Goal: Information Seeking & Learning: Learn about a topic

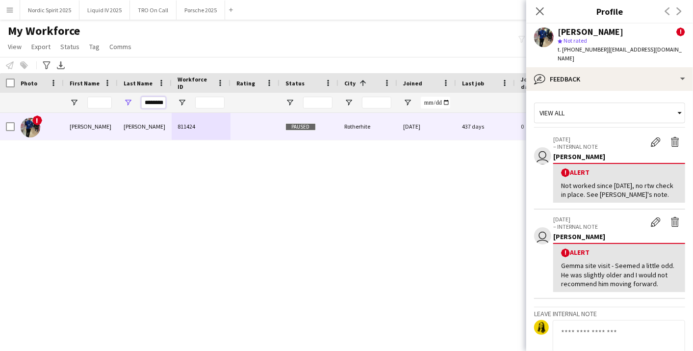
scroll to position [0, 2]
drag, startPoint x: 145, startPoint y: 104, endPoint x: 214, endPoint y: 100, distance: 69.3
click at [214, 100] on div "********" at bounding box center [532, 103] width 1064 height 20
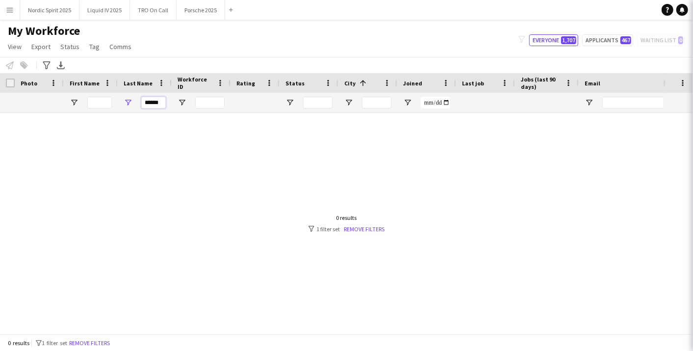
scroll to position [0, 0]
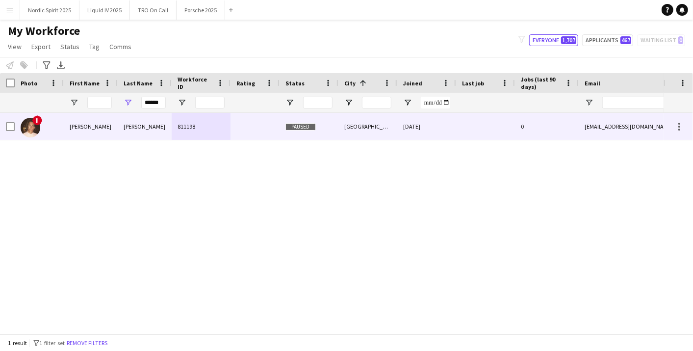
click at [188, 124] on div "811198" at bounding box center [201, 126] width 59 height 27
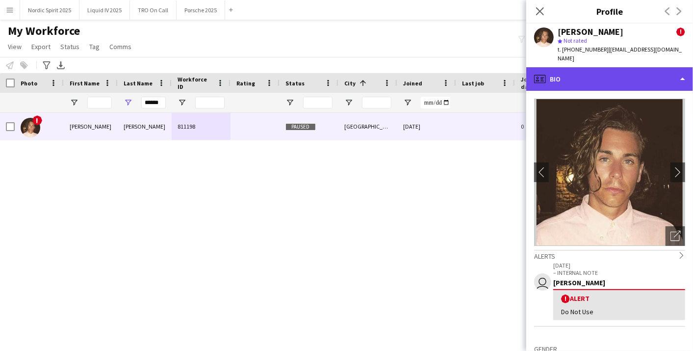
click at [683, 69] on div "profile Bio" at bounding box center [609, 79] width 167 height 24
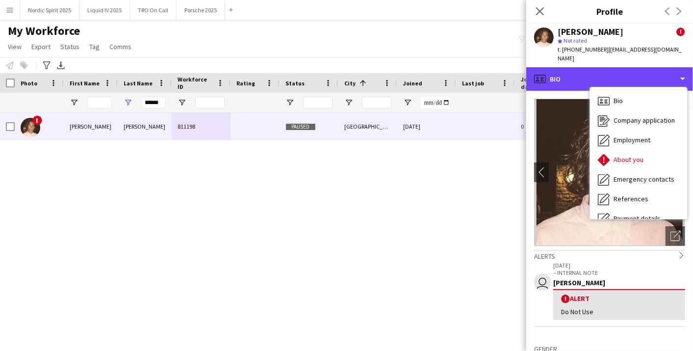
scroll to position [131, 0]
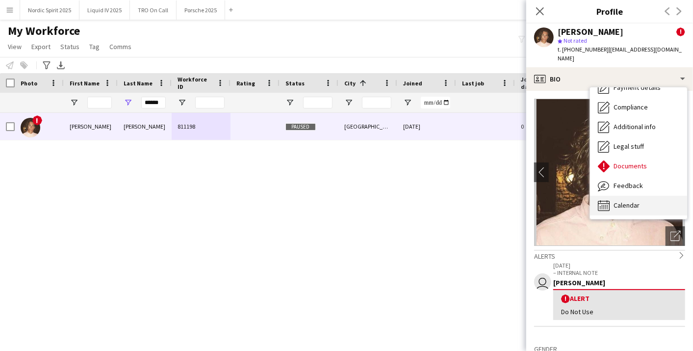
click at [660, 196] on div "Calendar Calendar" at bounding box center [638, 206] width 97 height 20
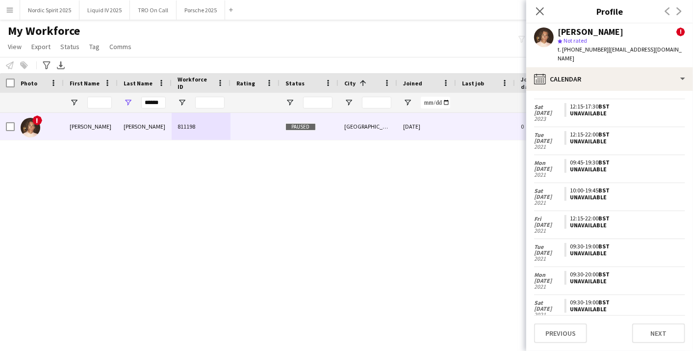
scroll to position [847, 0]
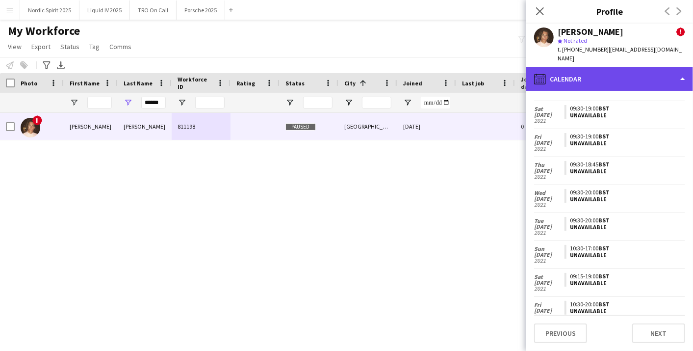
click at [673, 71] on div "calendar-full Calendar" at bounding box center [609, 79] width 167 height 24
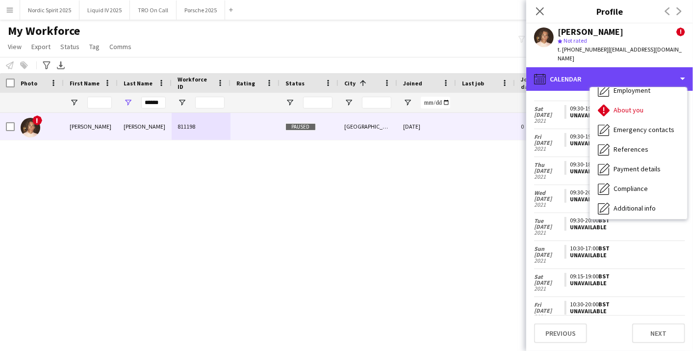
scroll to position [0, 0]
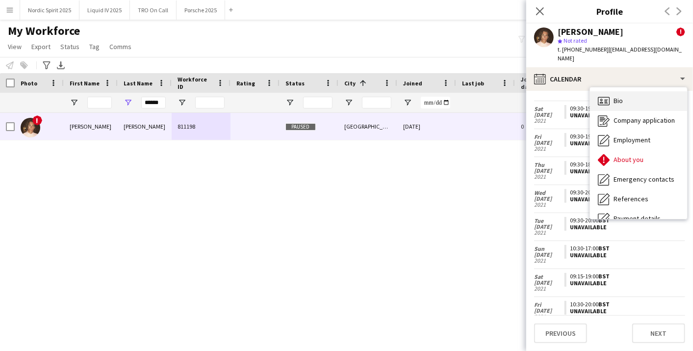
click at [647, 91] on div "Bio Bio" at bounding box center [638, 101] width 97 height 20
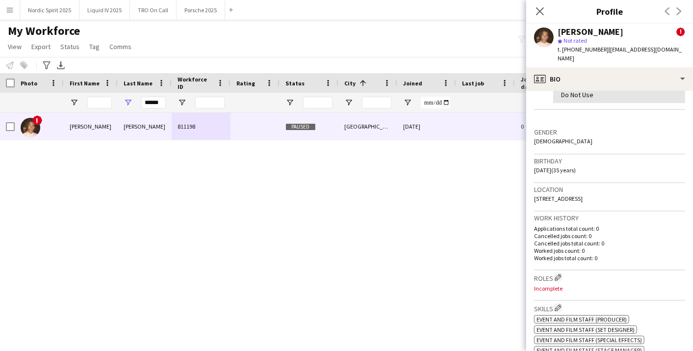
scroll to position [218, 0]
click at [540, 13] on icon "Close pop-in" at bounding box center [539, 10] width 9 height 9
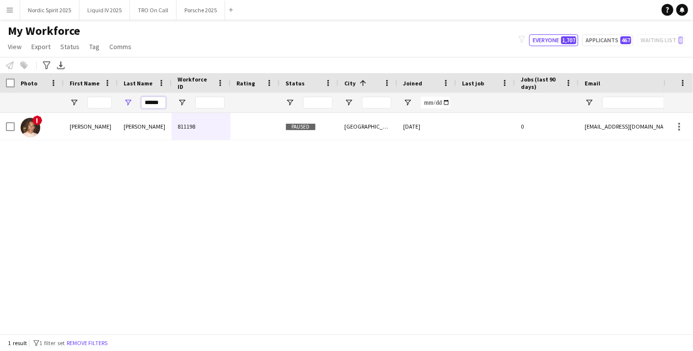
drag, startPoint x: 162, startPoint y: 104, endPoint x: 124, endPoint y: 103, distance: 38.8
click at [124, 103] on div "******" at bounding box center [145, 103] width 54 height 20
paste input "**"
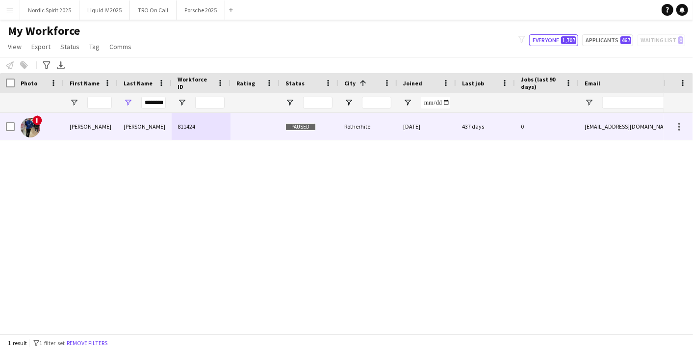
scroll to position [0, 0]
click at [157, 118] on div "[PERSON_NAME]" at bounding box center [145, 126] width 54 height 27
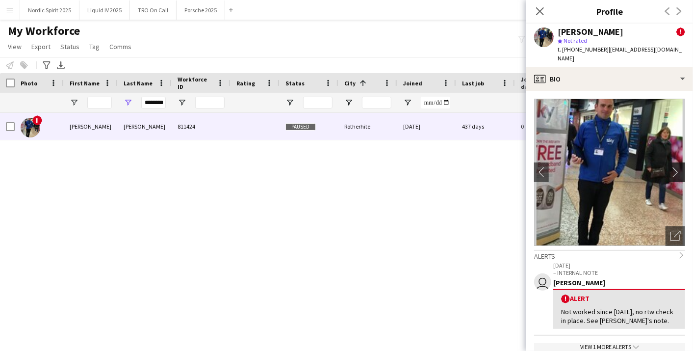
click at [671, 167] on app-icon "chevron-right" at bounding box center [678, 172] width 15 height 10
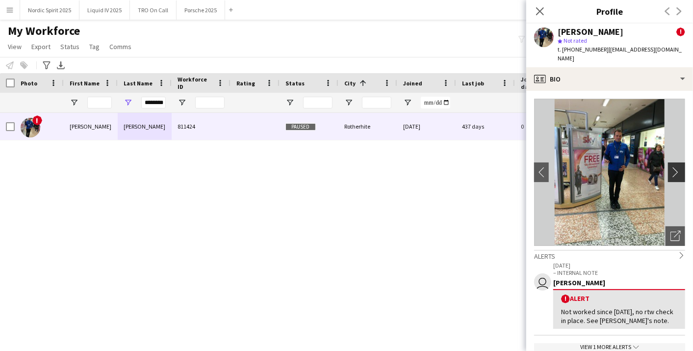
click at [671, 167] on app-icon "chevron-right" at bounding box center [678, 172] width 15 height 10
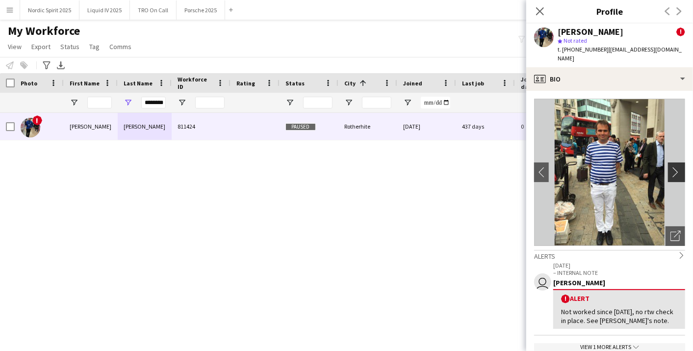
click at [671, 167] on app-icon "chevron-right" at bounding box center [678, 172] width 15 height 10
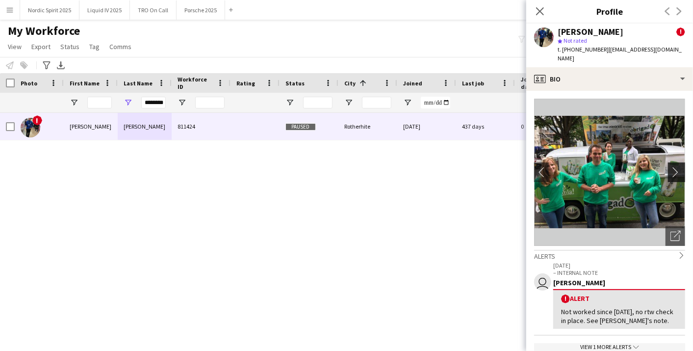
click at [671, 167] on app-icon "chevron-right" at bounding box center [678, 172] width 15 height 10
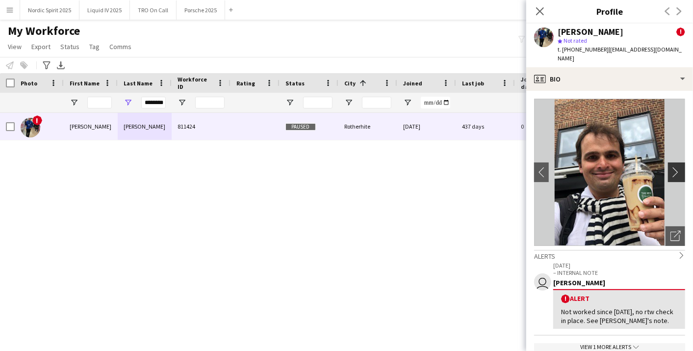
click at [671, 167] on app-icon "chevron-right" at bounding box center [678, 172] width 15 height 10
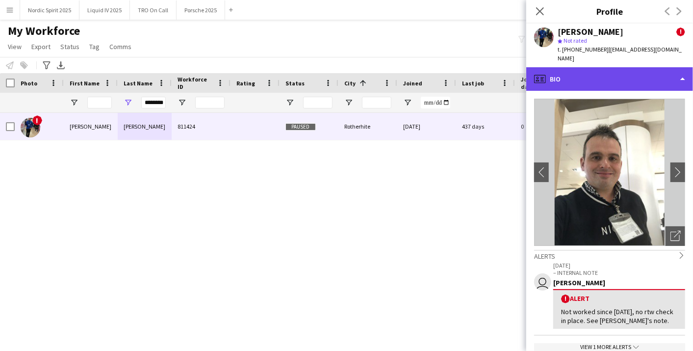
click at [678, 67] on div "profile Bio" at bounding box center [609, 79] width 167 height 24
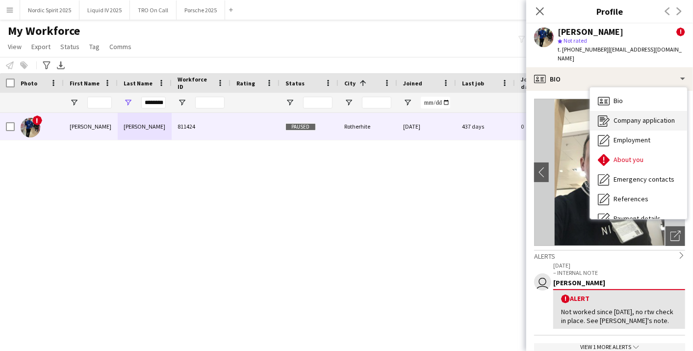
click at [662, 116] on span "Company application" at bounding box center [644, 120] width 61 height 9
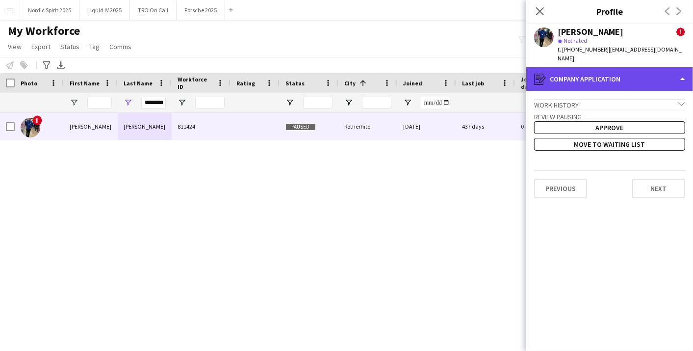
click at [676, 69] on div "register Company application" at bounding box center [609, 79] width 167 height 24
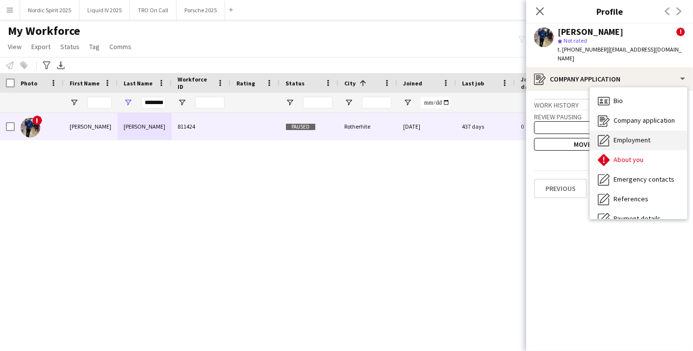
click at [651, 133] on div "Employment Employment" at bounding box center [638, 140] width 97 height 20
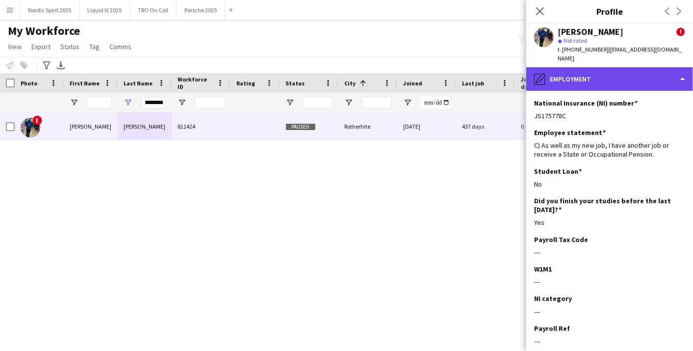
click at [677, 69] on div "pencil4 Employment" at bounding box center [609, 79] width 167 height 24
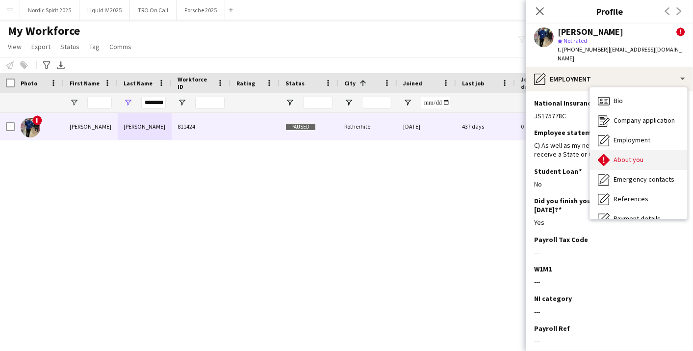
click at [653, 150] on div "About you About you" at bounding box center [638, 160] width 97 height 20
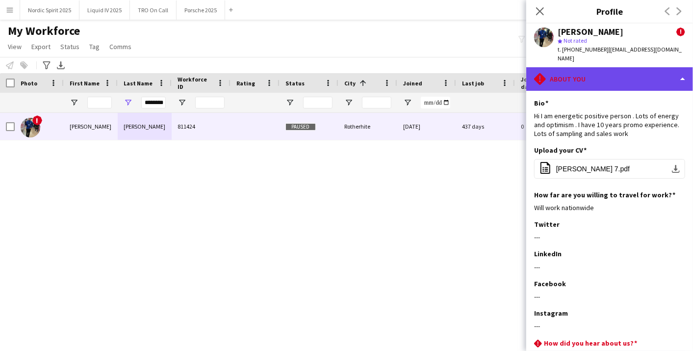
click at [646, 71] on div "rhombus-alert About you" at bounding box center [609, 79] width 167 height 24
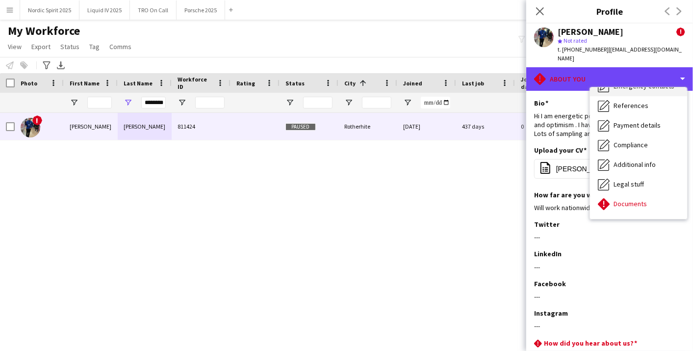
scroll to position [109, 0]
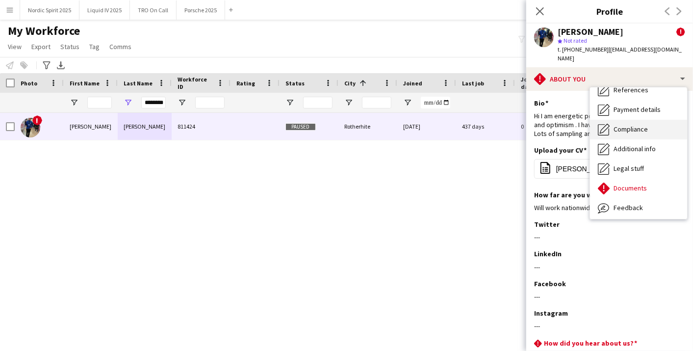
click at [636, 120] on div "Compliance Compliance" at bounding box center [638, 130] width 97 height 20
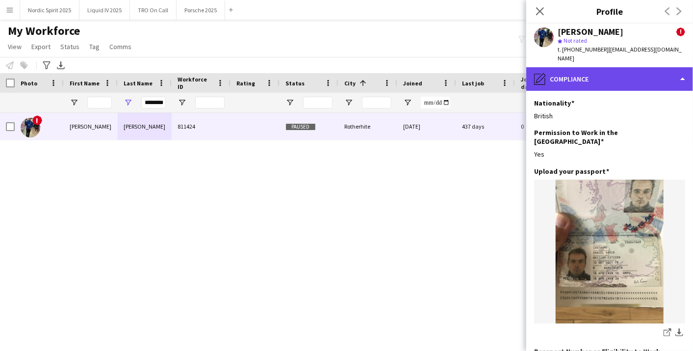
click at [644, 67] on div "pencil4 Compliance" at bounding box center [609, 79] width 167 height 24
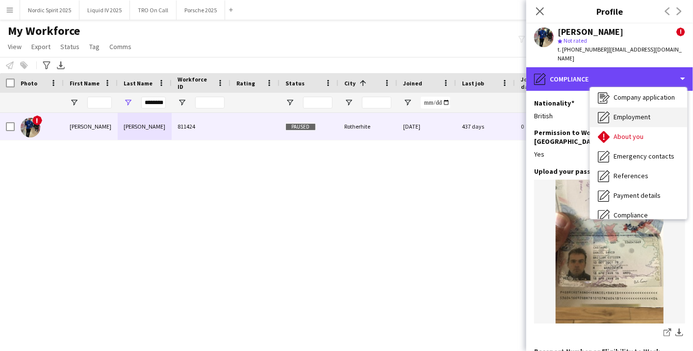
scroll to position [0, 0]
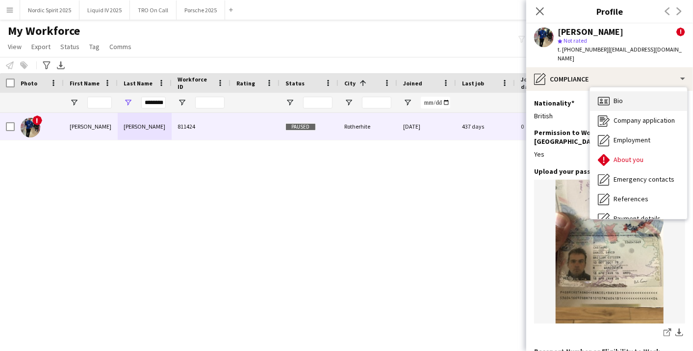
click at [658, 98] on div "Bio Bio" at bounding box center [638, 101] width 97 height 20
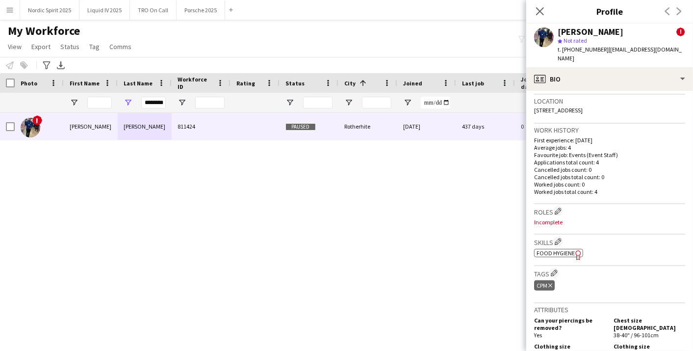
scroll to position [327, 0]
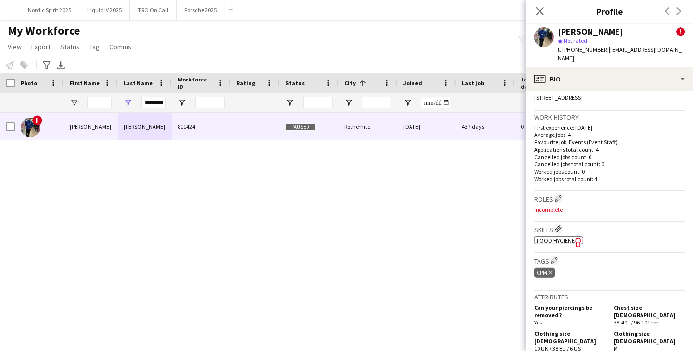
click at [576, 237] on icon "Freelancer has uploaded a photo validation of skill. Click to see" at bounding box center [578, 242] width 10 height 10
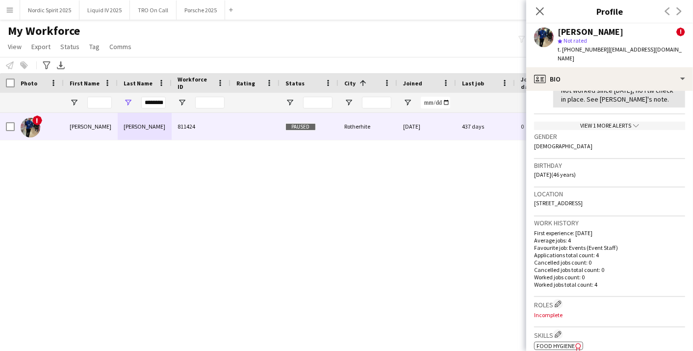
scroll to position [218, 0]
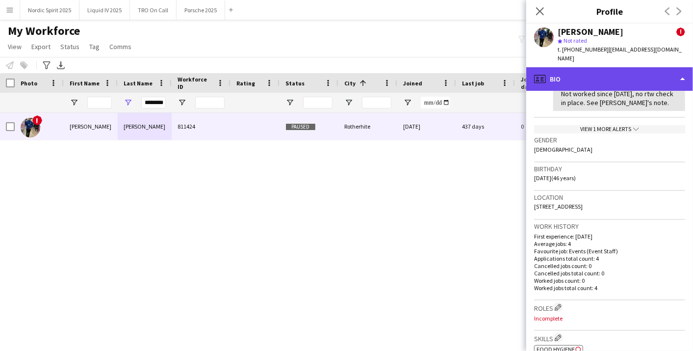
click at [690, 69] on div "profile Bio" at bounding box center [609, 79] width 167 height 24
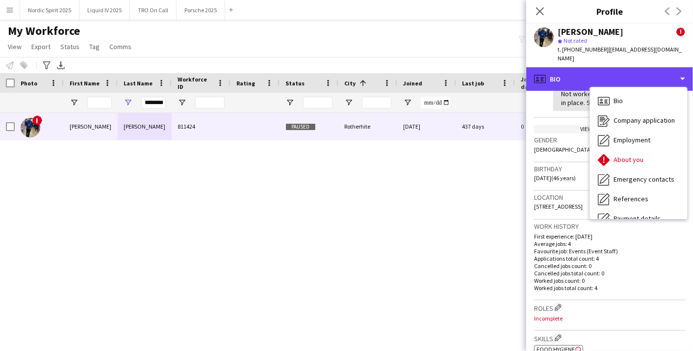
scroll to position [131, 0]
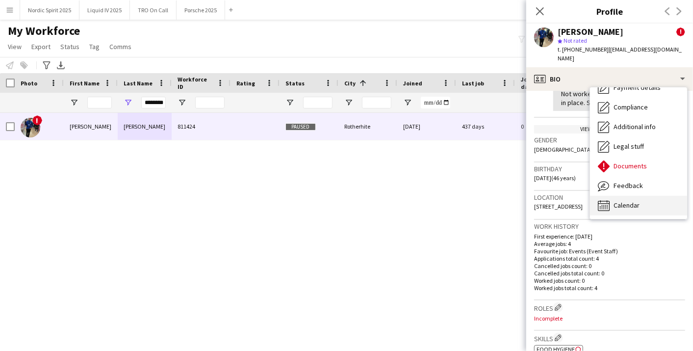
click at [660, 196] on div "Calendar Calendar" at bounding box center [638, 206] width 97 height 20
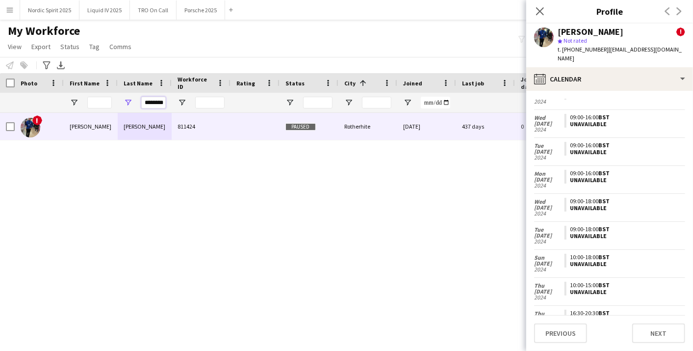
scroll to position [0, 2]
drag, startPoint x: 143, startPoint y: 102, endPoint x: 275, endPoint y: 99, distance: 132.0
click at [262, 99] on div "********" at bounding box center [532, 103] width 1064 height 20
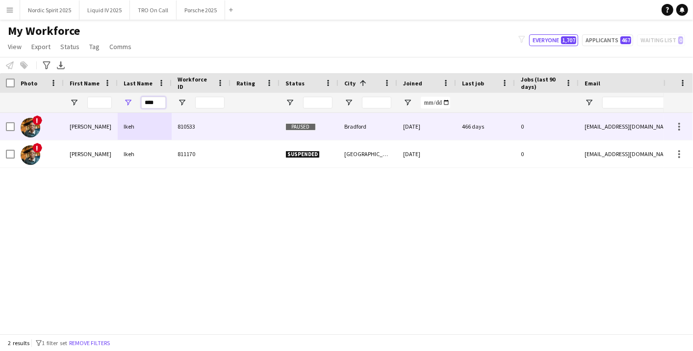
type input "****"
click at [208, 125] on div "810533" at bounding box center [201, 126] width 59 height 27
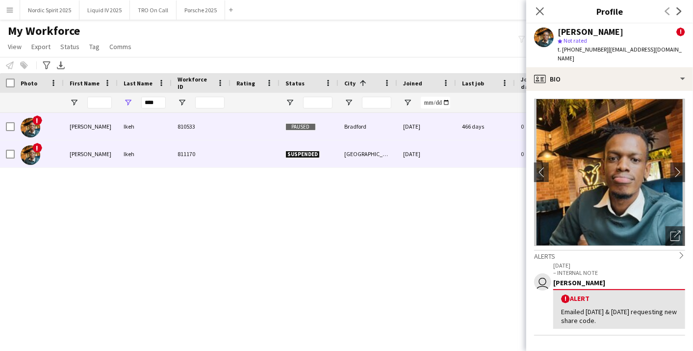
click at [214, 149] on div "811170" at bounding box center [201, 153] width 59 height 27
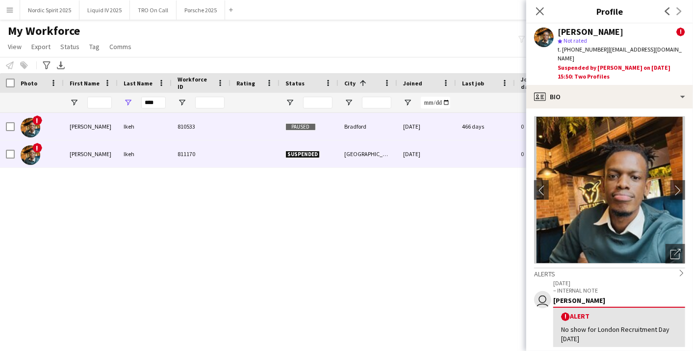
click at [214, 129] on div "810533" at bounding box center [201, 126] width 59 height 27
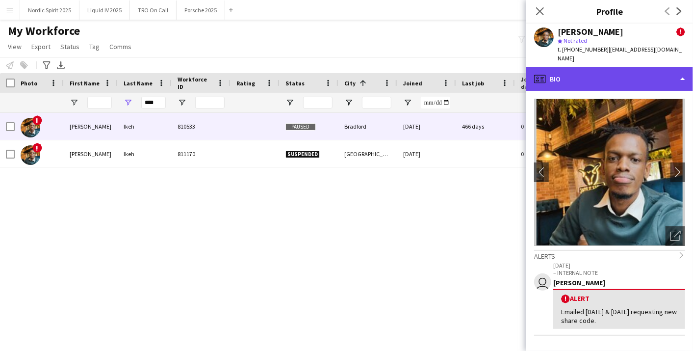
click at [678, 75] on div "profile Bio" at bounding box center [609, 79] width 167 height 24
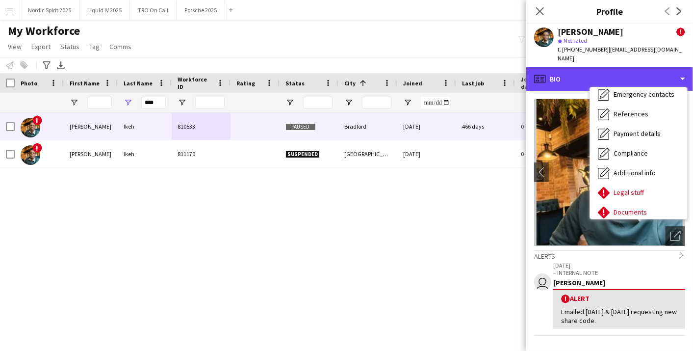
scroll to position [131, 0]
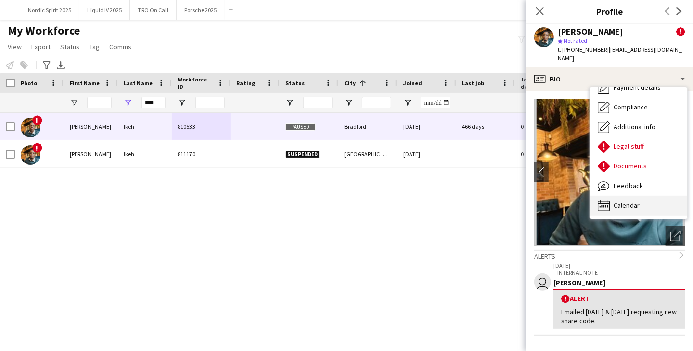
click at [662, 202] on div "Calendar Calendar" at bounding box center [638, 206] width 97 height 20
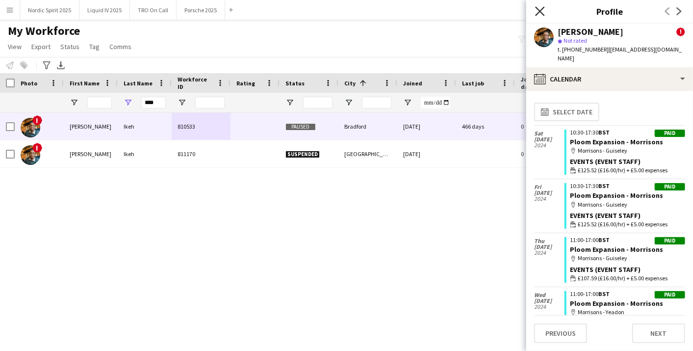
click at [542, 11] on icon "Close pop-in" at bounding box center [539, 10] width 9 height 9
